Goal: Navigation & Orientation: Find specific page/section

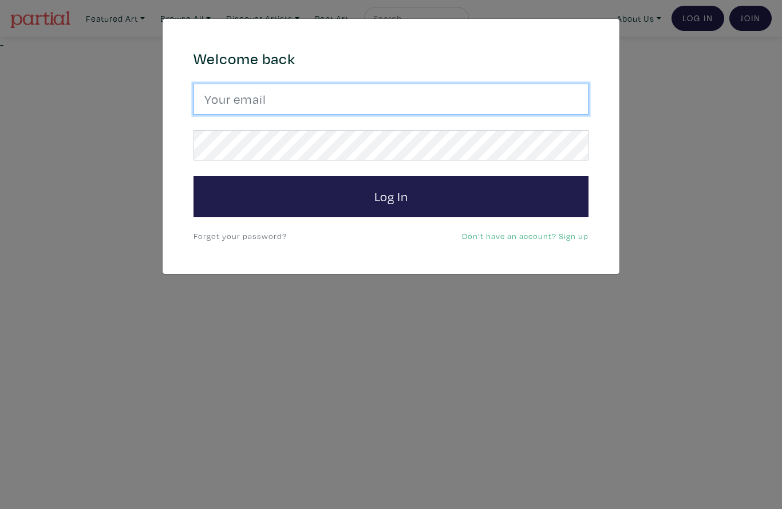
click at [475, 100] on input "email" at bounding box center [391, 99] width 395 height 31
type input "[EMAIL_ADDRESS][DOMAIN_NAME]"
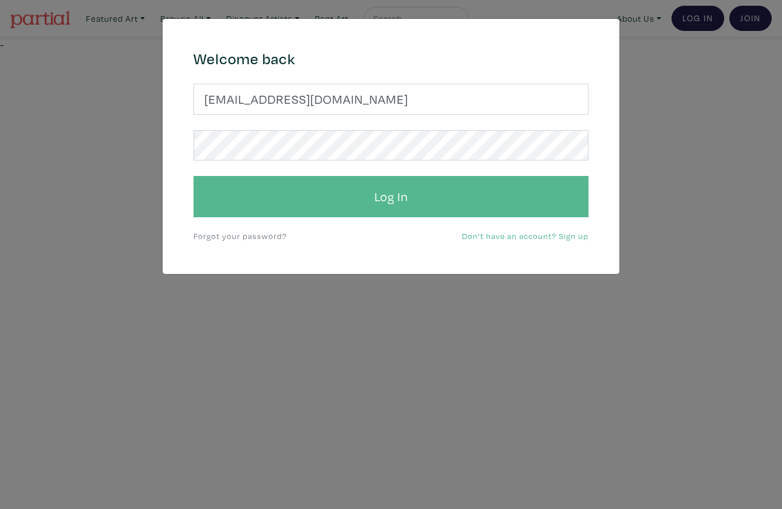
click at [412, 193] on button "Log In" at bounding box center [391, 196] width 395 height 41
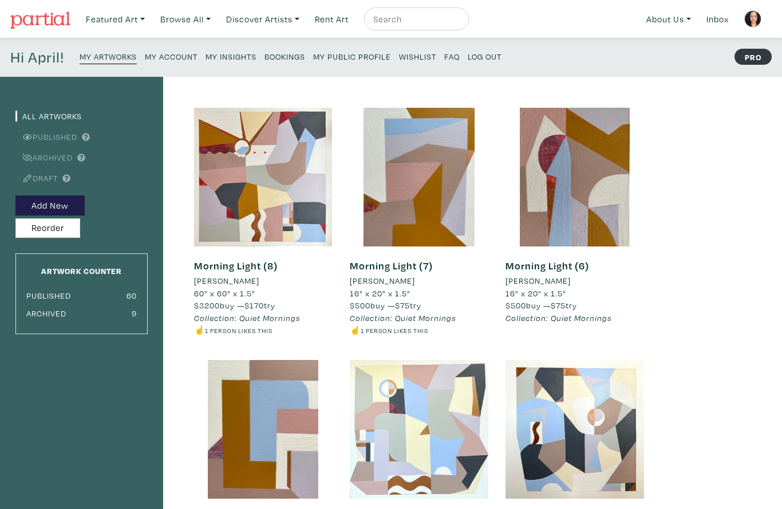
click at [345, 59] on small "My Public Profile" at bounding box center [352, 56] width 78 height 11
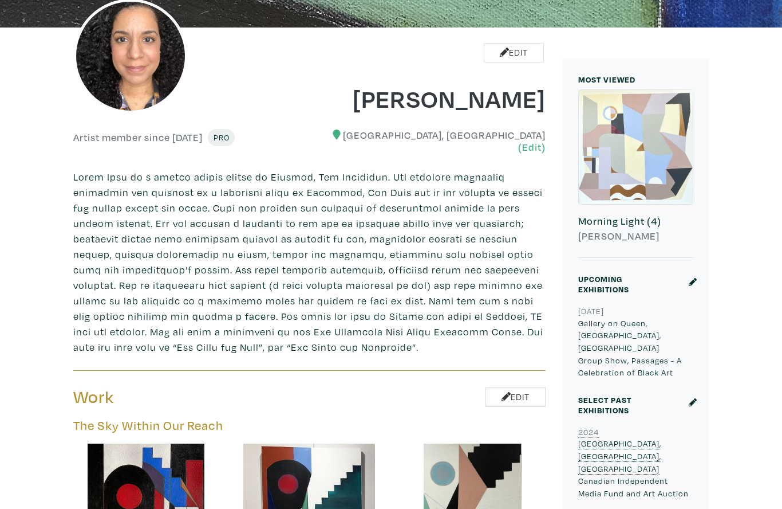
scroll to position [205, 0]
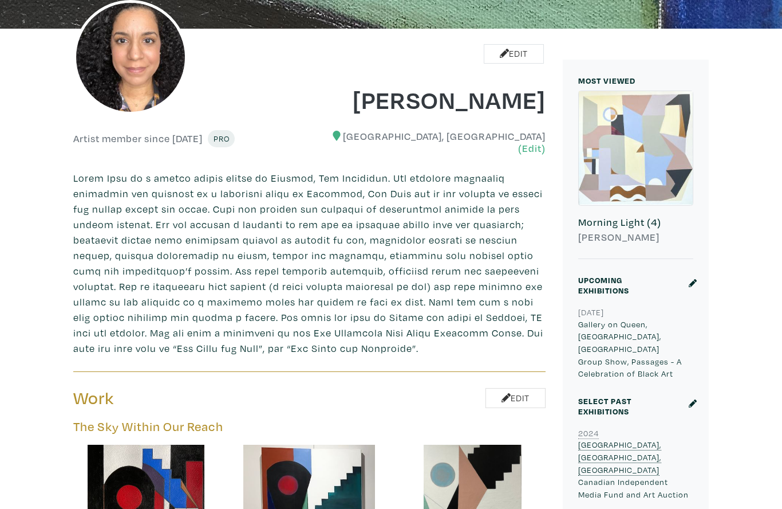
click at [611, 220] on h6 "Morning Light (4)" at bounding box center [635, 222] width 115 height 13
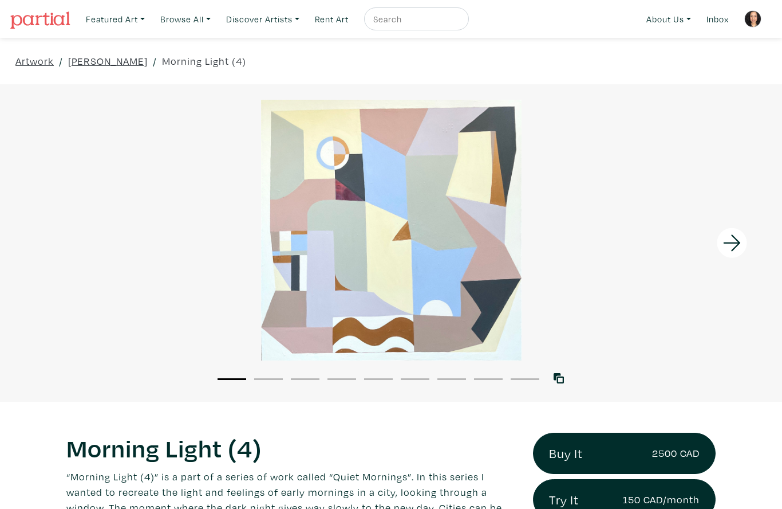
click at [730, 245] on icon at bounding box center [732, 242] width 39 height 31
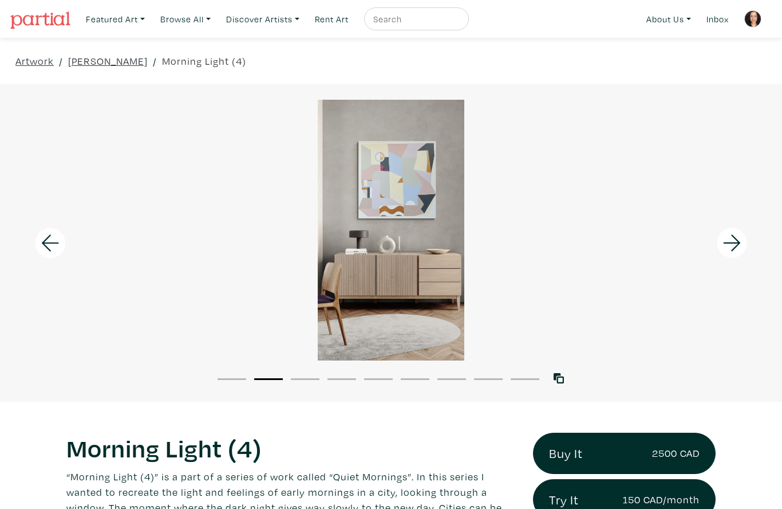
click at [739, 244] on icon at bounding box center [731, 242] width 17 height 17
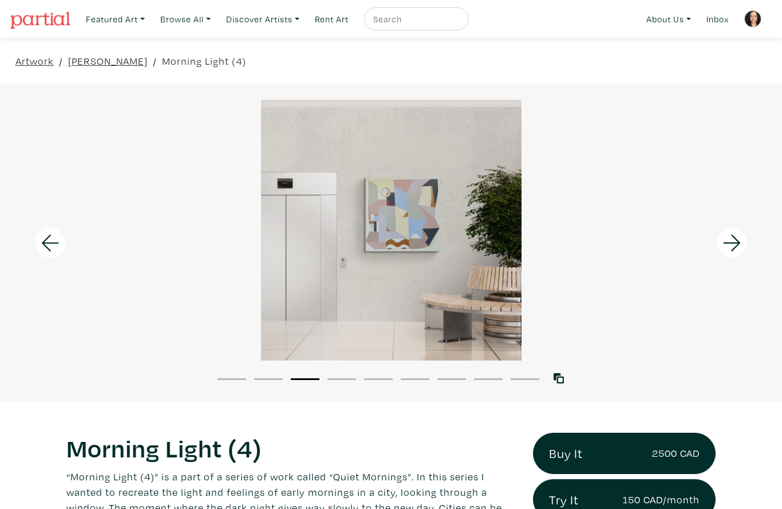
click at [741, 247] on icon at bounding box center [732, 242] width 39 height 31
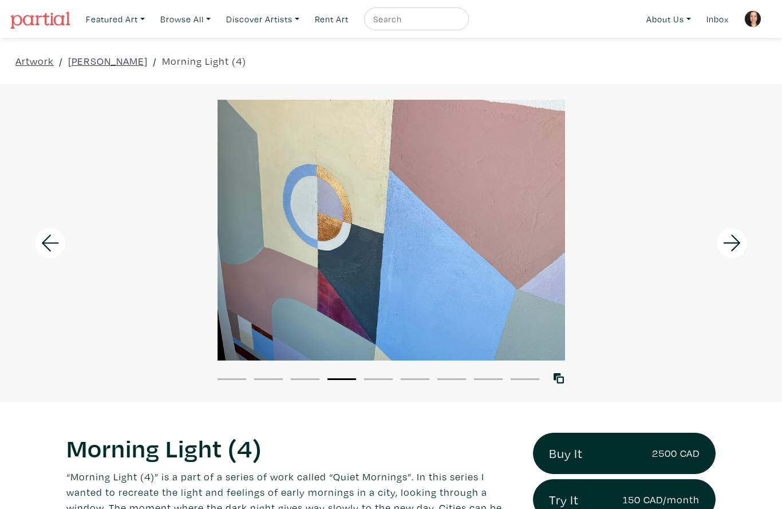
click at [732, 245] on icon at bounding box center [732, 242] width 39 height 31
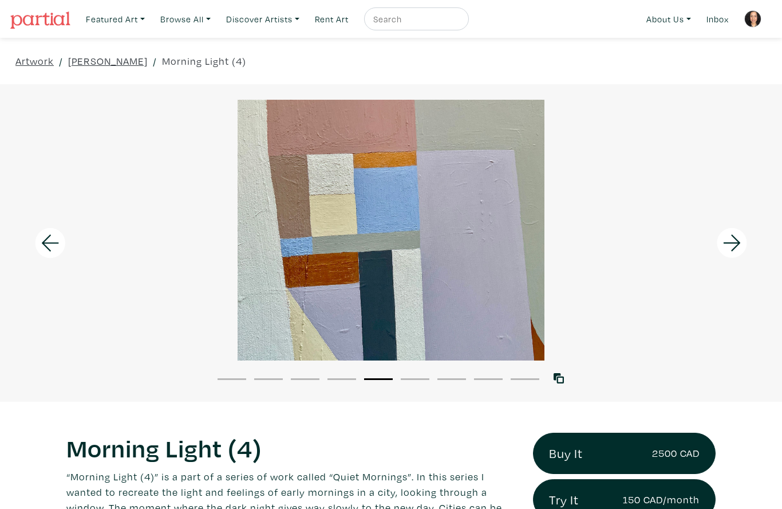
click at [735, 247] on icon at bounding box center [731, 242] width 17 height 17
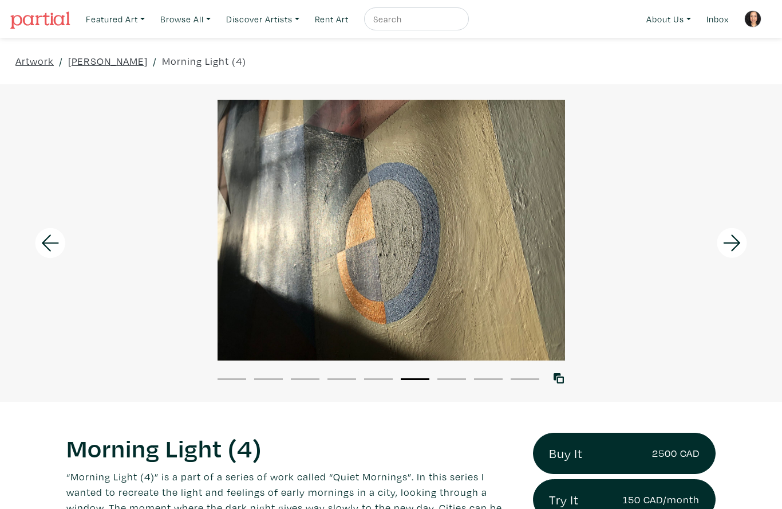
click at [736, 250] on icon at bounding box center [732, 242] width 39 height 31
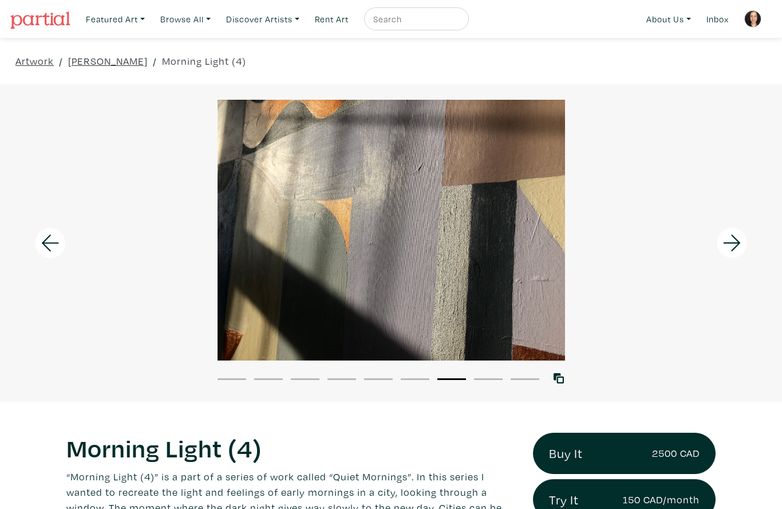
click at [735, 247] on icon at bounding box center [732, 242] width 39 height 31
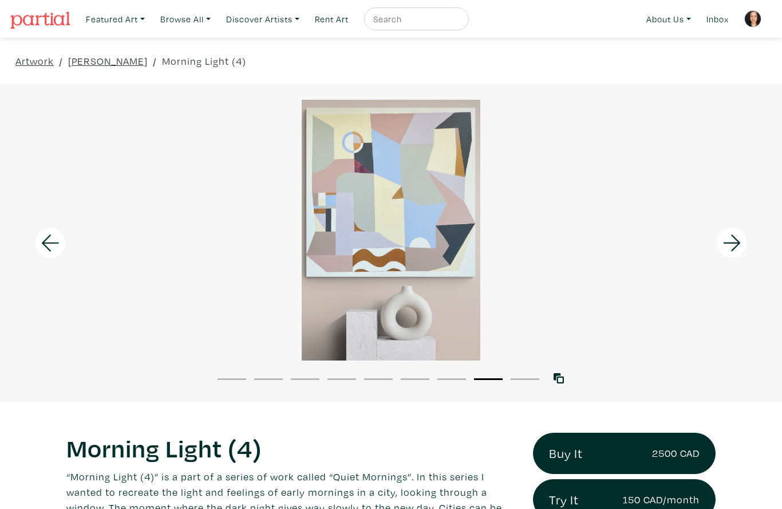
click at [733, 249] on icon at bounding box center [732, 242] width 39 height 31
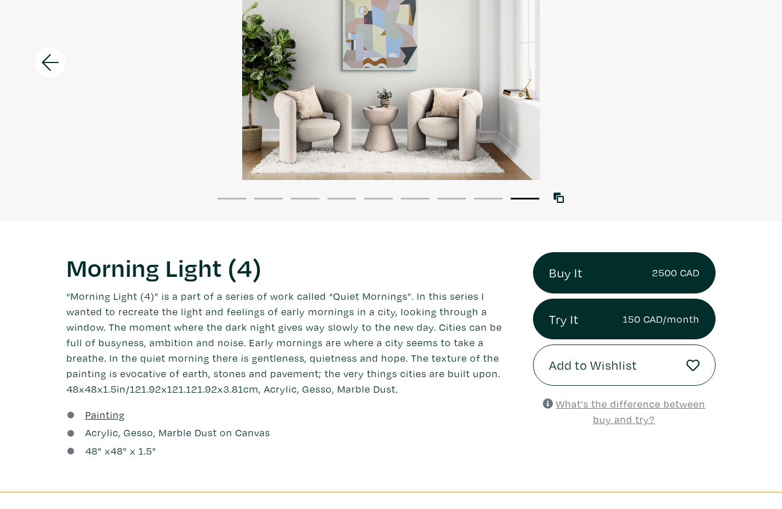
scroll to position [180, 0]
